Goal: Task Accomplishment & Management: Use online tool/utility

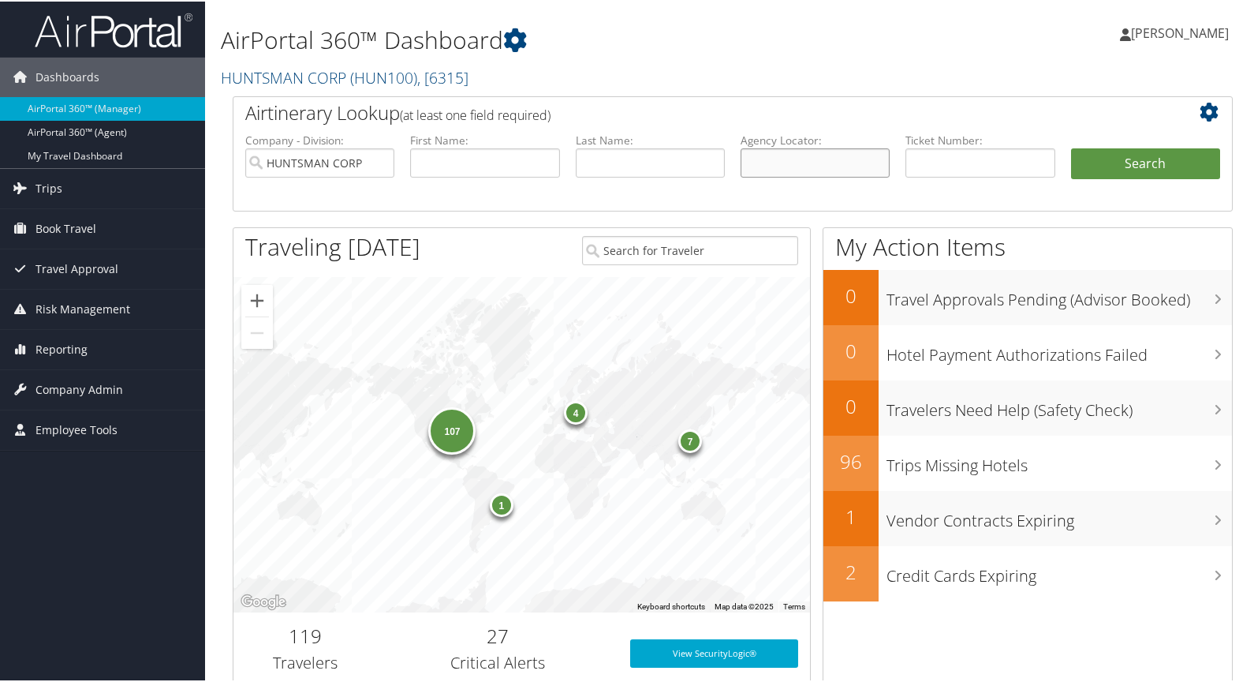
click at [822, 167] on input "text" at bounding box center [815, 161] width 149 height 29
click at [923, 161] on input "text" at bounding box center [980, 161] width 149 height 29
type input "0167310645490"
click at [1127, 157] on button "Search" at bounding box center [1145, 163] width 149 height 32
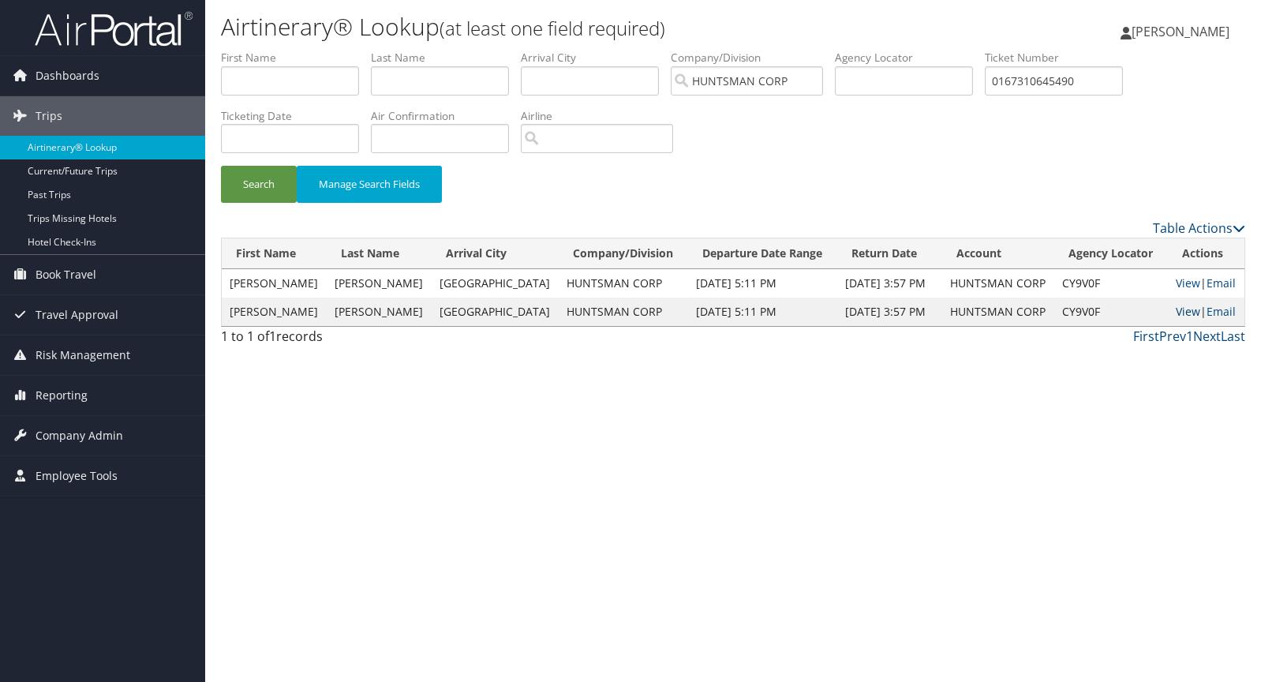
click at [1178, 312] on link "View" at bounding box center [1188, 311] width 24 height 15
click at [1177, 278] on link "View" at bounding box center [1188, 282] width 24 height 15
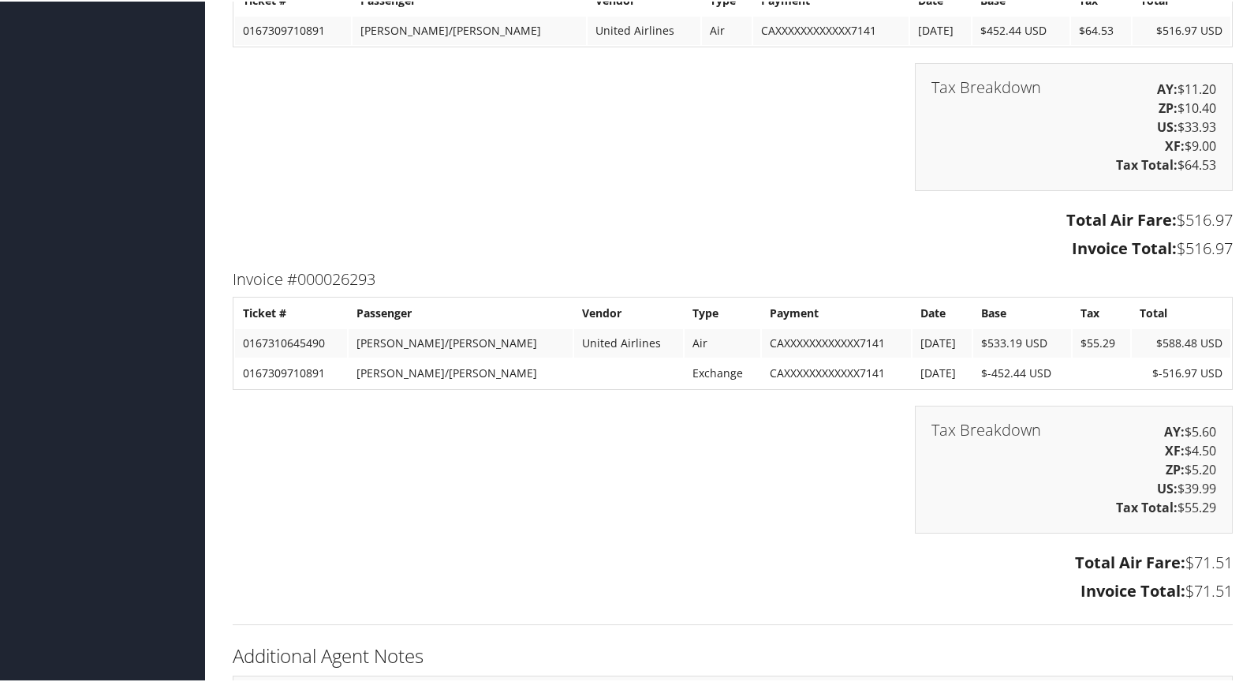
scroll to position [1883, 0]
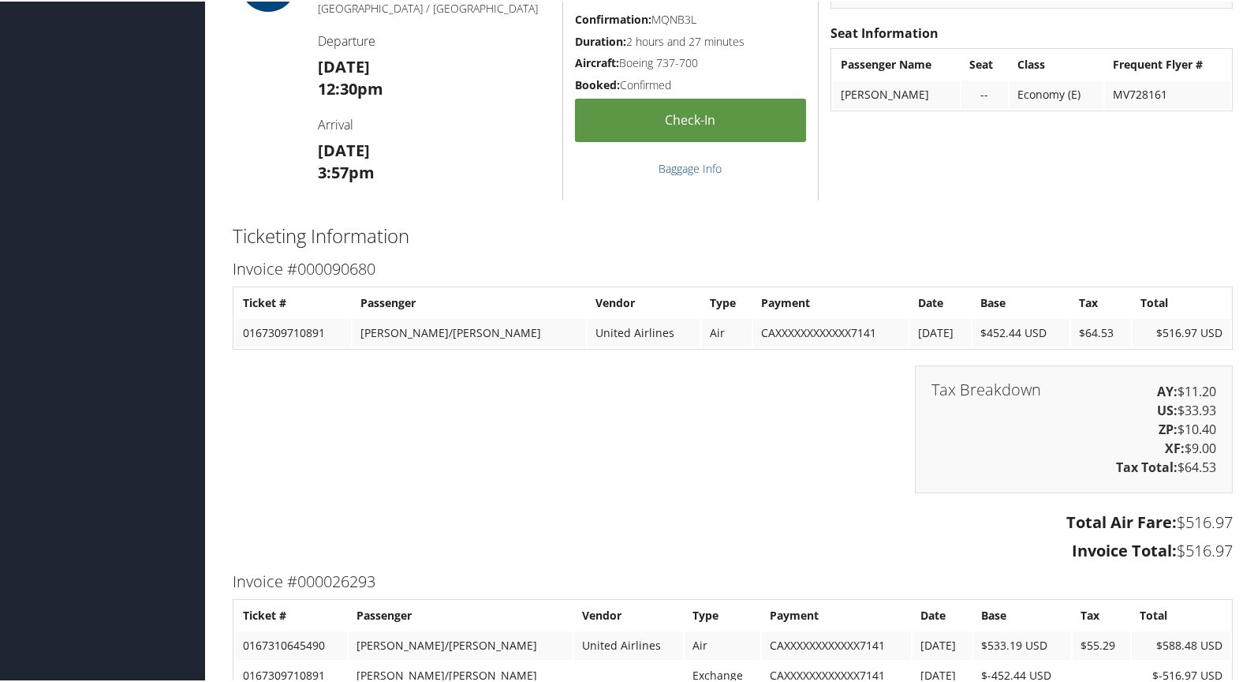
scroll to position [2051, 0]
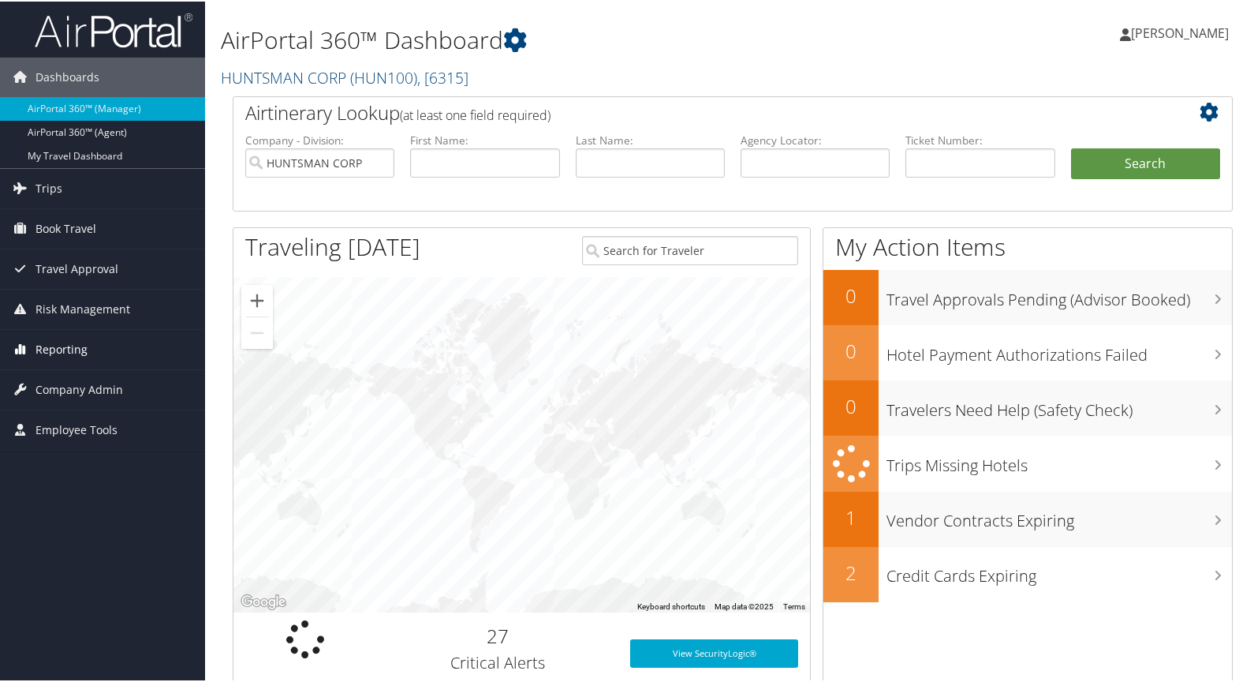
click at [73, 345] on span "Reporting" at bounding box center [62, 347] width 52 height 39
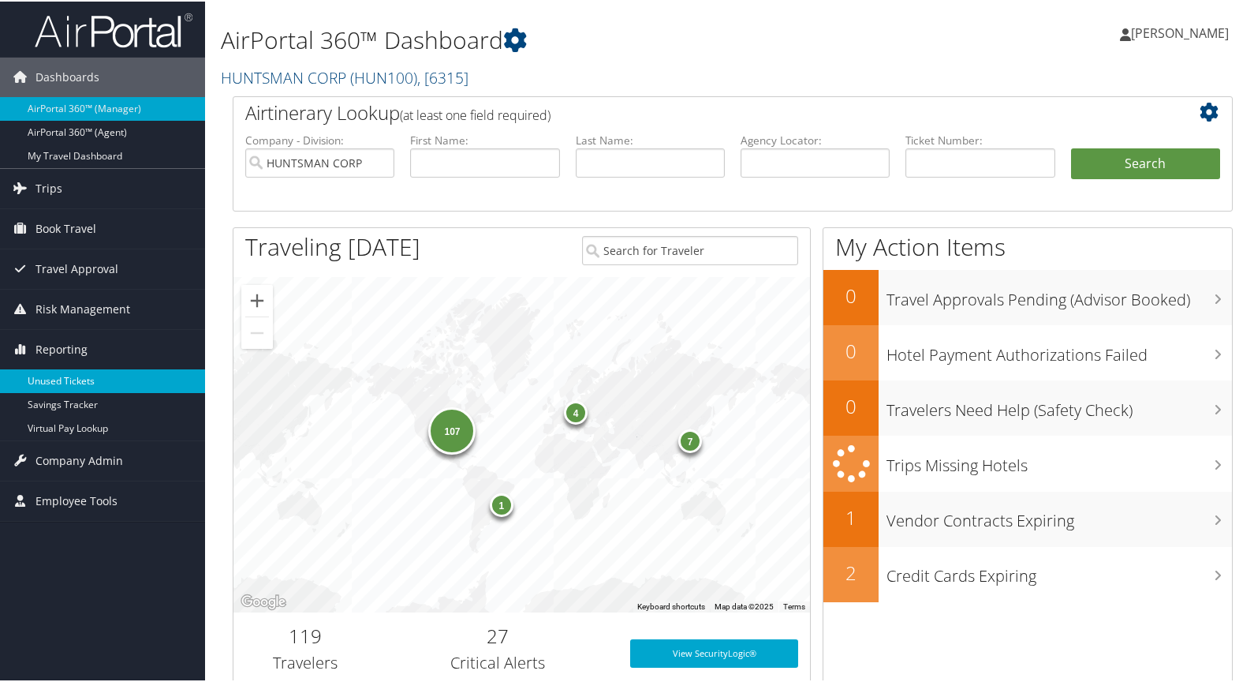
click at [88, 377] on link "Unused Tickets" at bounding box center [102, 380] width 205 height 24
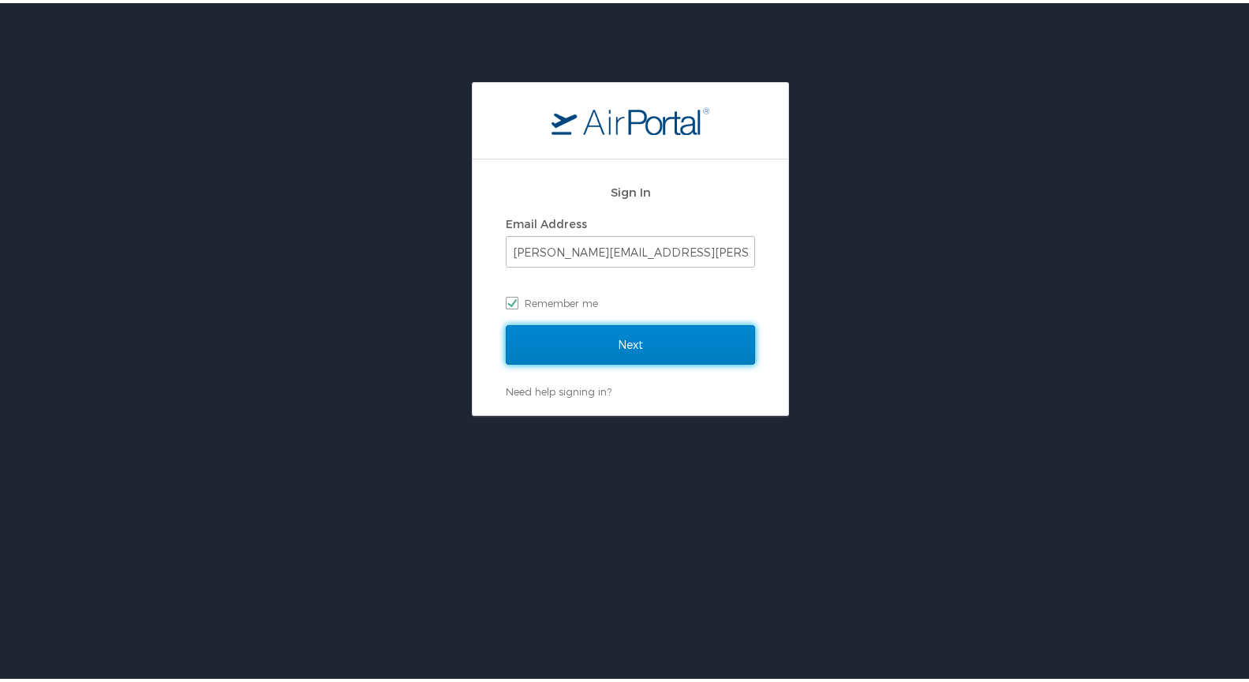
click at [602, 337] on input "Next" at bounding box center [630, 341] width 249 height 39
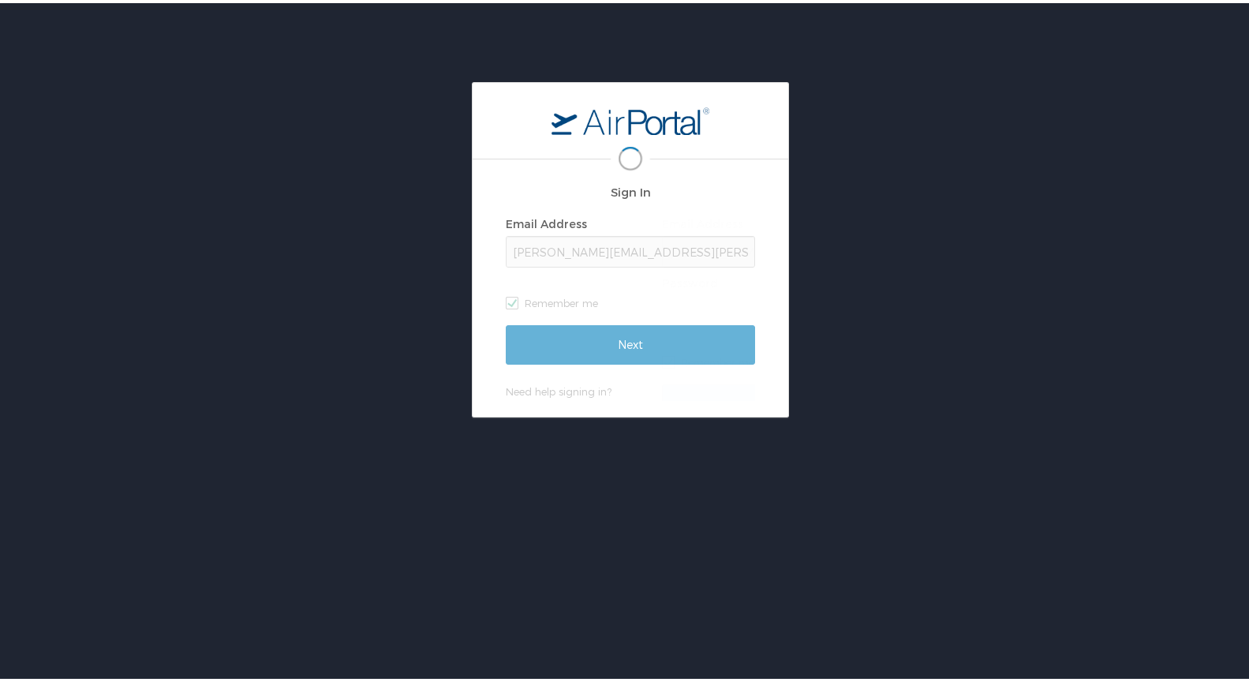
scroll to position [0, 2]
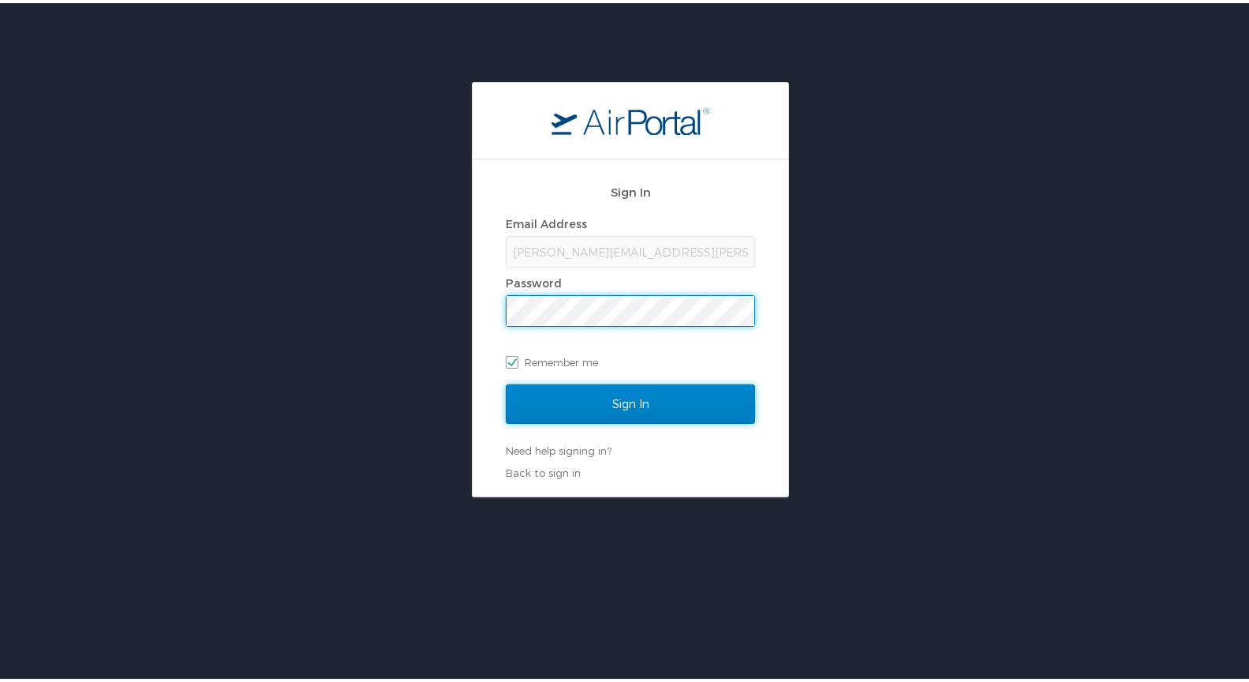
click at [656, 396] on input "Sign In" at bounding box center [630, 400] width 249 height 39
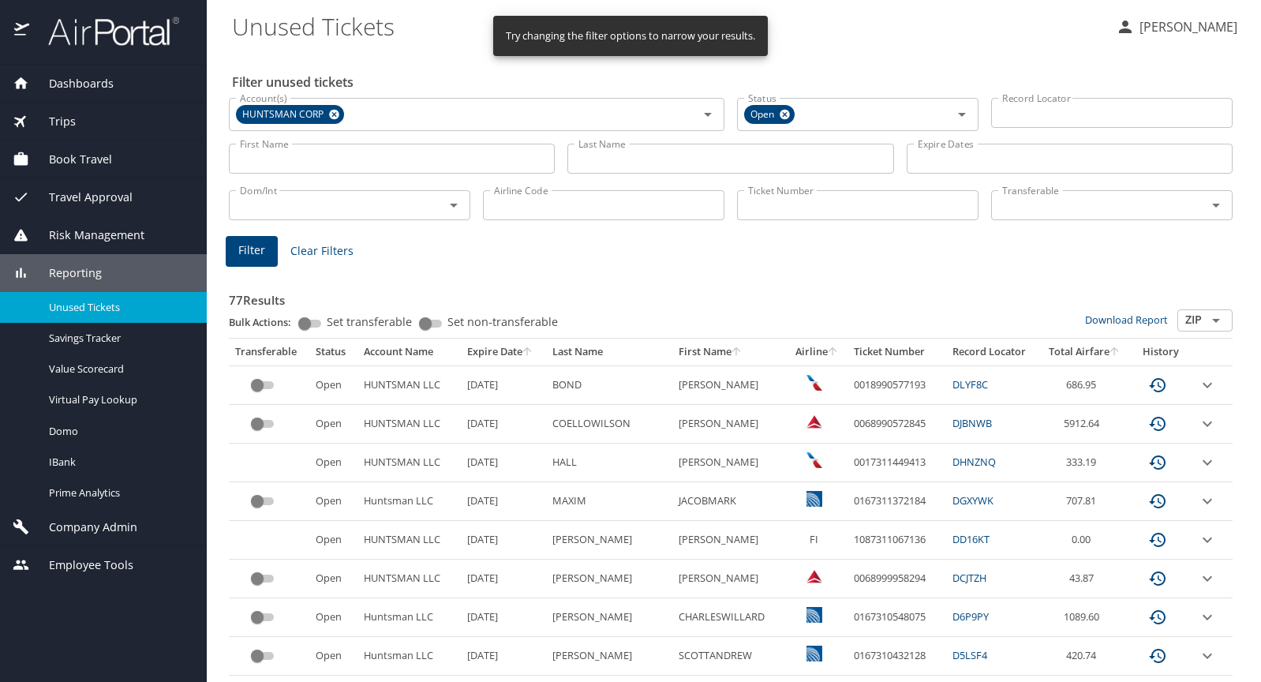
click at [626, 159] on input "Last Name" at bounding box center [730, 159] width 326 height 30
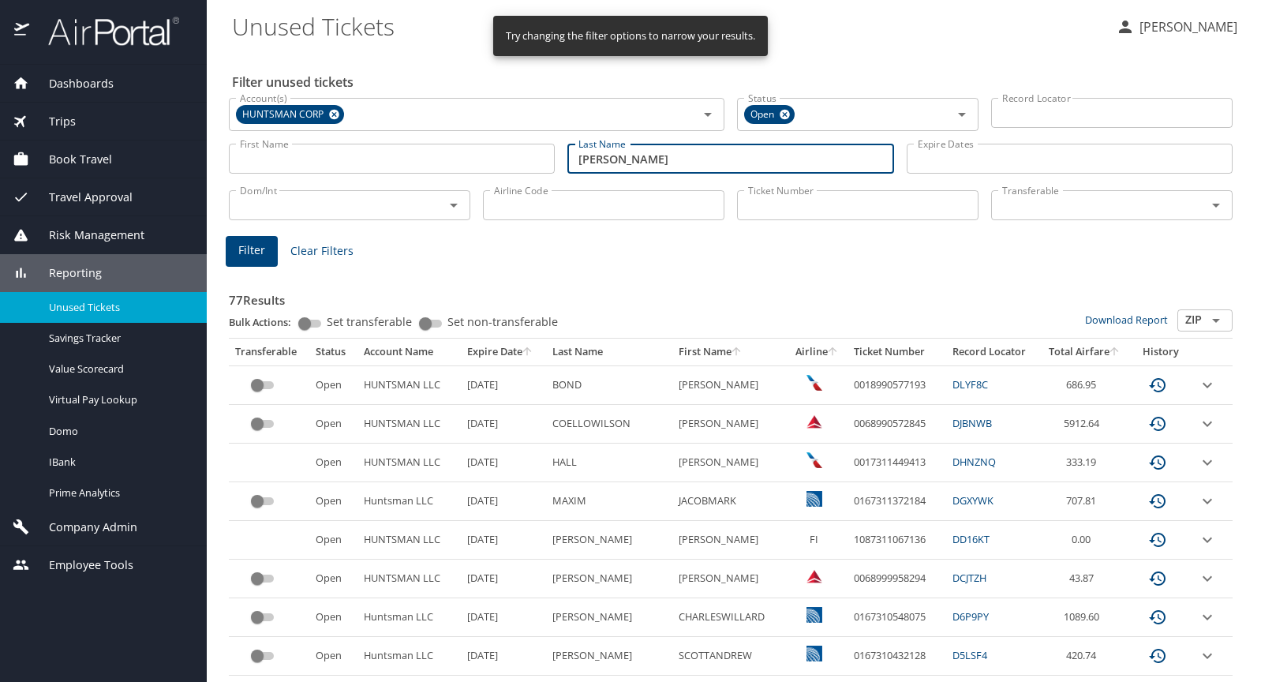
type input "Morgan"
click at [255, 249] on span "Filter" at bounding box center [251, 251] width 27 height 20
